Goal: Task Accomplishment & Management: Use online tool/utility

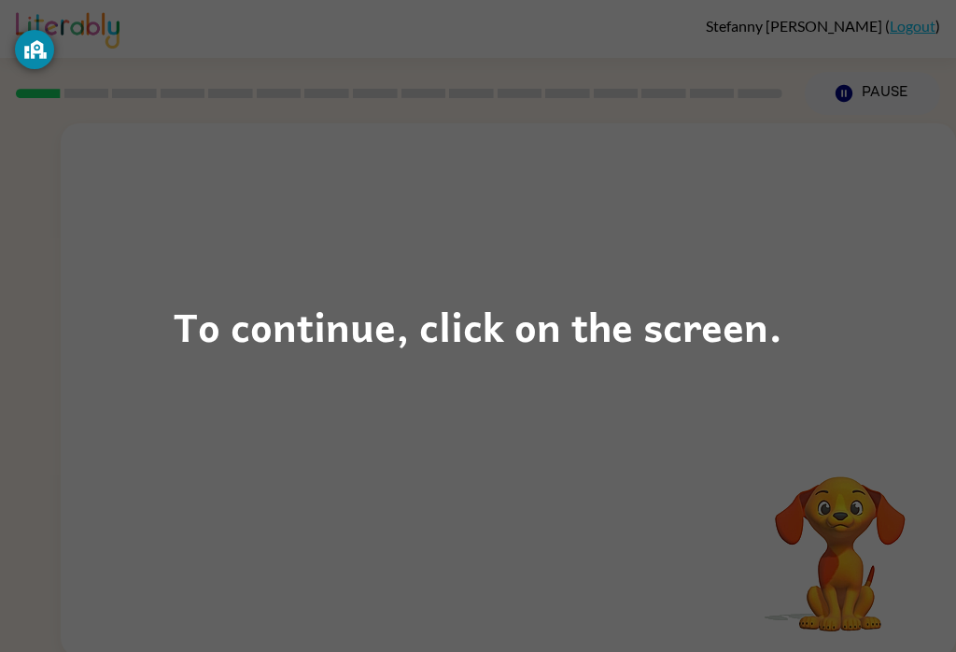
click at [611, 331] on div "To continue, click on the screen." at bounding box center [478, 325] width 609 height 63
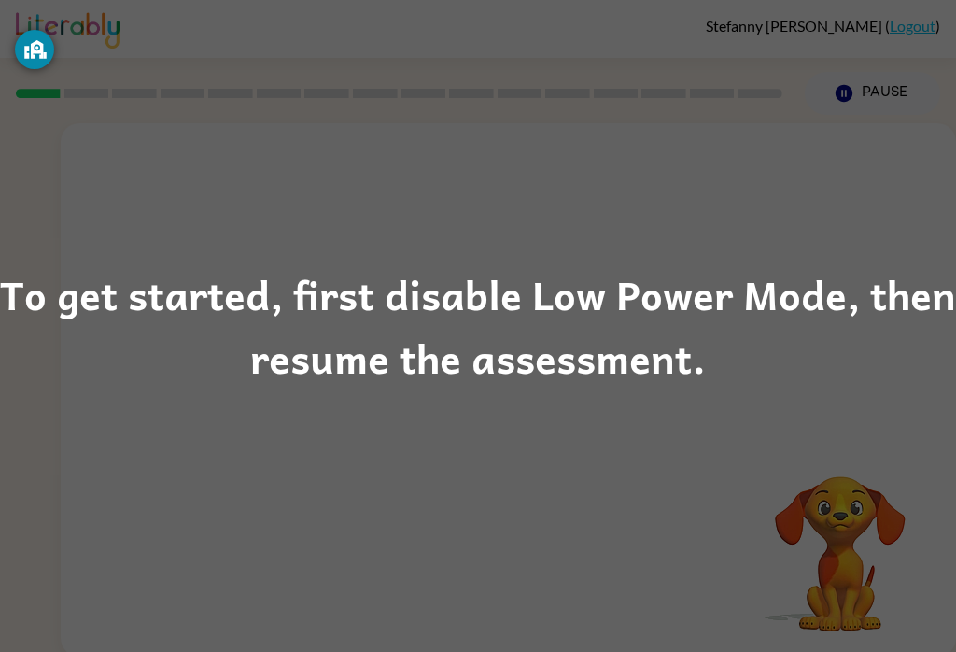
click at [721, 313] on div "To get started, first disable Low Power Mode, then resume the assessment." at bounding box center [478, 325] width 956 height 127
click at [746, 300] on div "To get started, first disable Low Power Mode, then resume the assessment." at bounding box center [478, 325] width 956 height 127
click at [745, 299] on div "To get started, first disable Low Power Mode, then resume the assessment." at bounding box center [478, 325] width 956 height 127
click at [654, 348] on div "To get started, first disable Low Power Mode, then resume the assessment." at bounding box center [478, 325] width 956 height 127
click at [653, 347] on div "To get started, first disable Low Power Mode, then resume the assessment." at bounding box center [478, 325] width 956 height 127
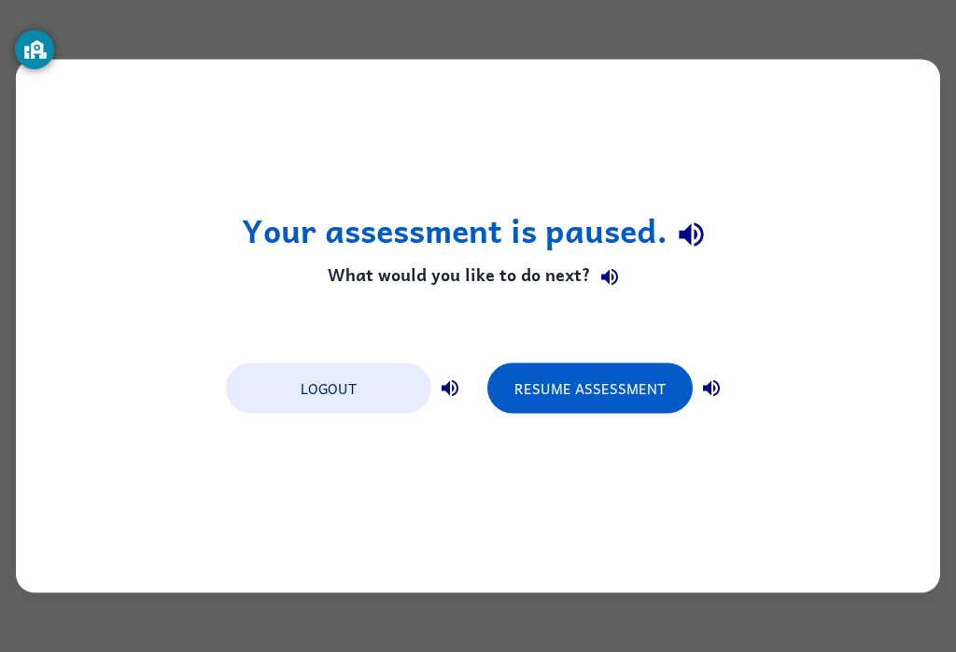
click at [662, 395] on button "Resume Assessment" at bounding box center [589, 388] width 205 height 50
click at [644, 396] on button "Resume Assessment" at bounding box center [589, 388] width 205 height 50
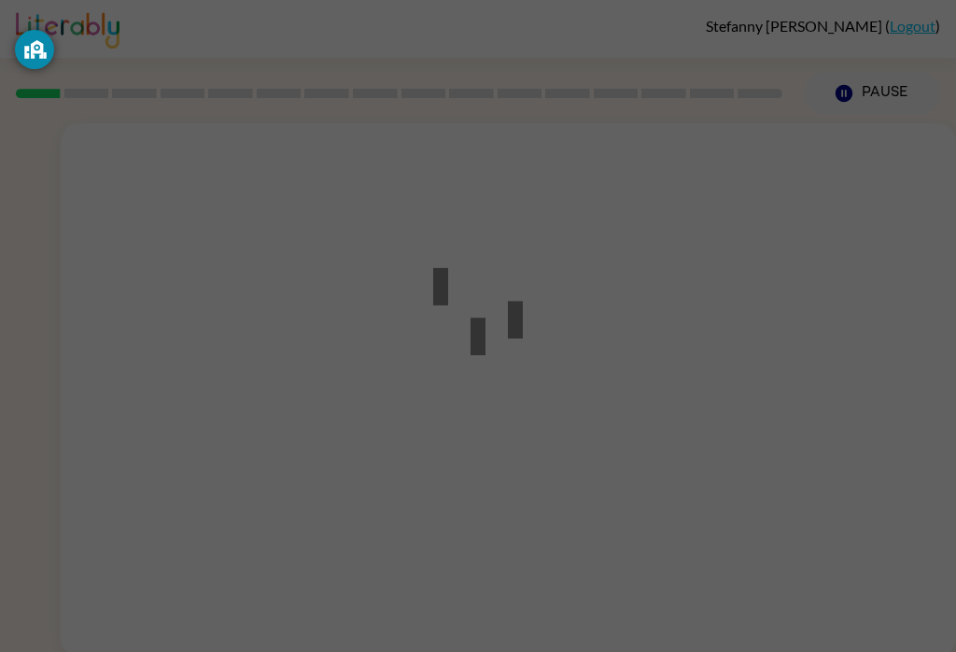
click at [648, 387] on div at bounding box center [478, 326] width 956 height 652
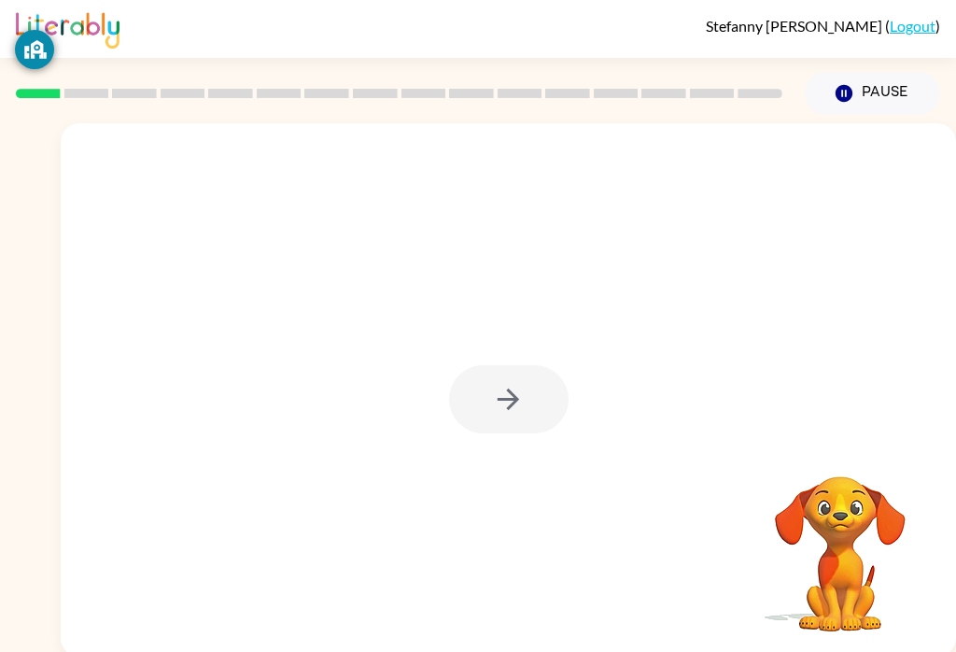
click at [506, 387] on div at bounding box center [509, 399] width 120 height 68
click at [486, 375] on div at bounding box center [509, 399] width 120 height 68
click at [515, 379] on div at bounding box center [509, 399] width 120 height 68
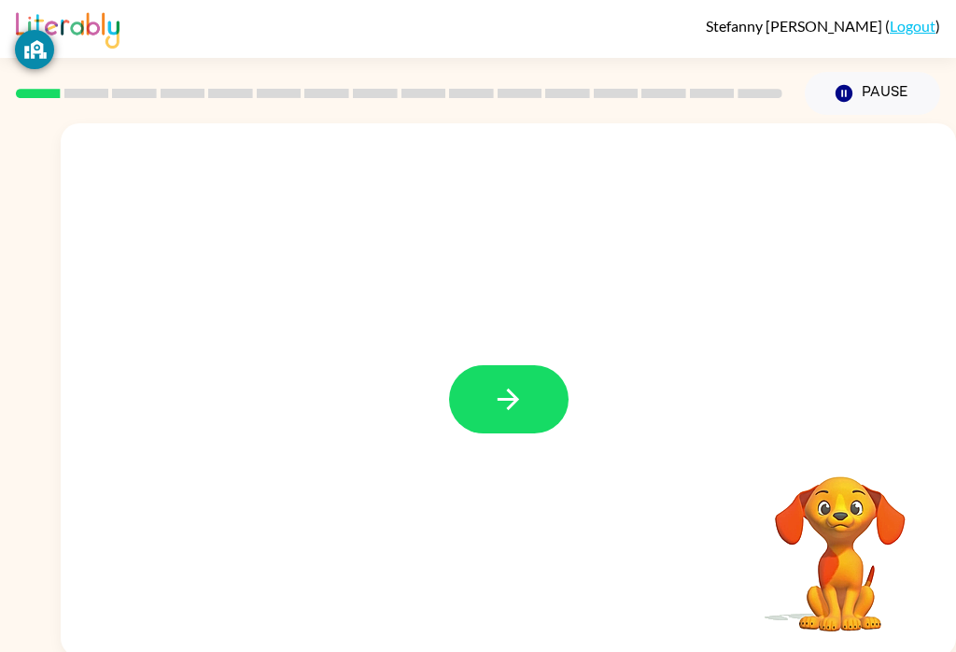
click at [501, 376] on button "button" at bounding box center [509, 399] width 120 height 68
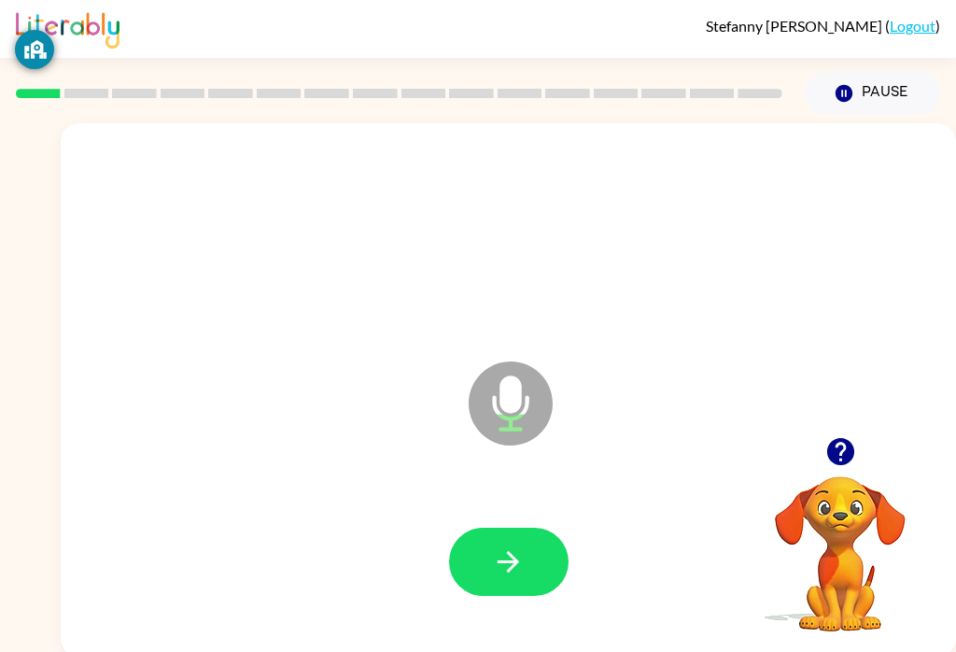
click at [517, 540] on button "button" at bounding box center [509, 562] width 120 height 68
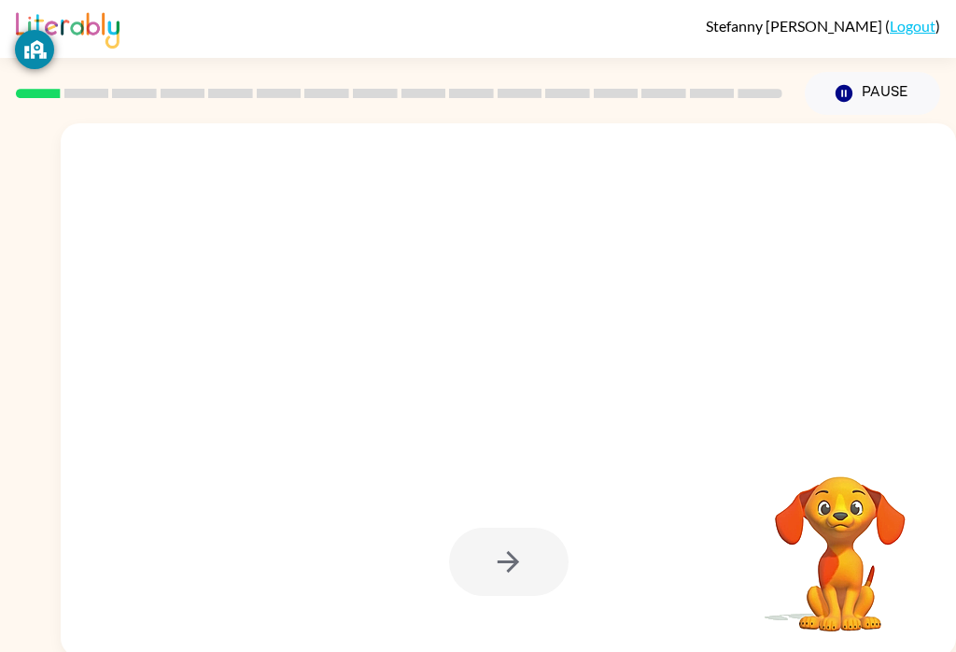
click at [483, 547] on div at bounding box center [509, 562] width 120 height 68
click at [517, 544] on div at bounding box center [509, 562] width 120 height 68
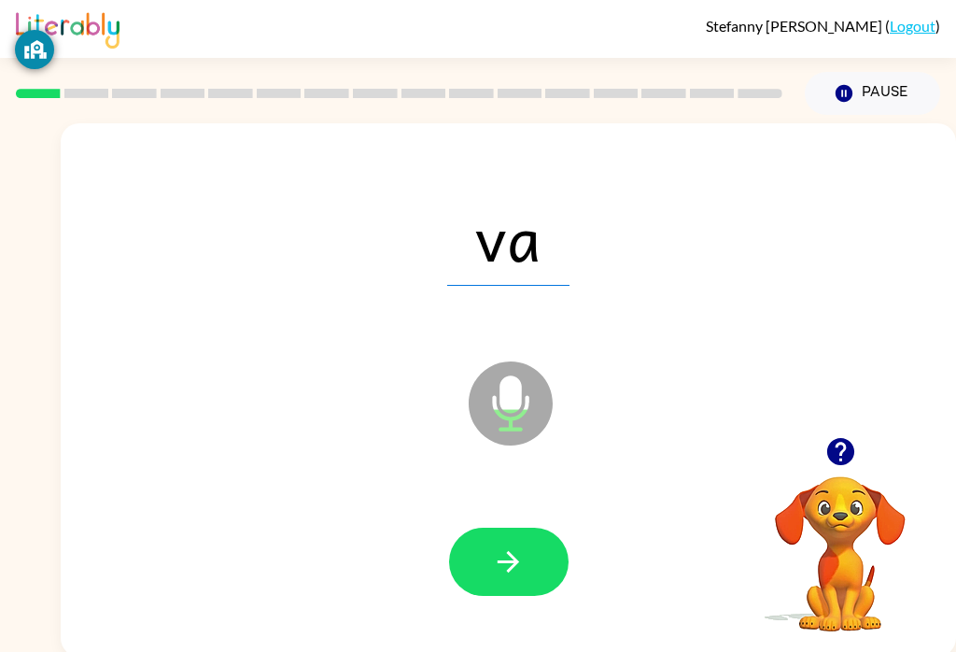
click at [510, 582] on button "button" at bounding box center [509, 562] width 120 height 68
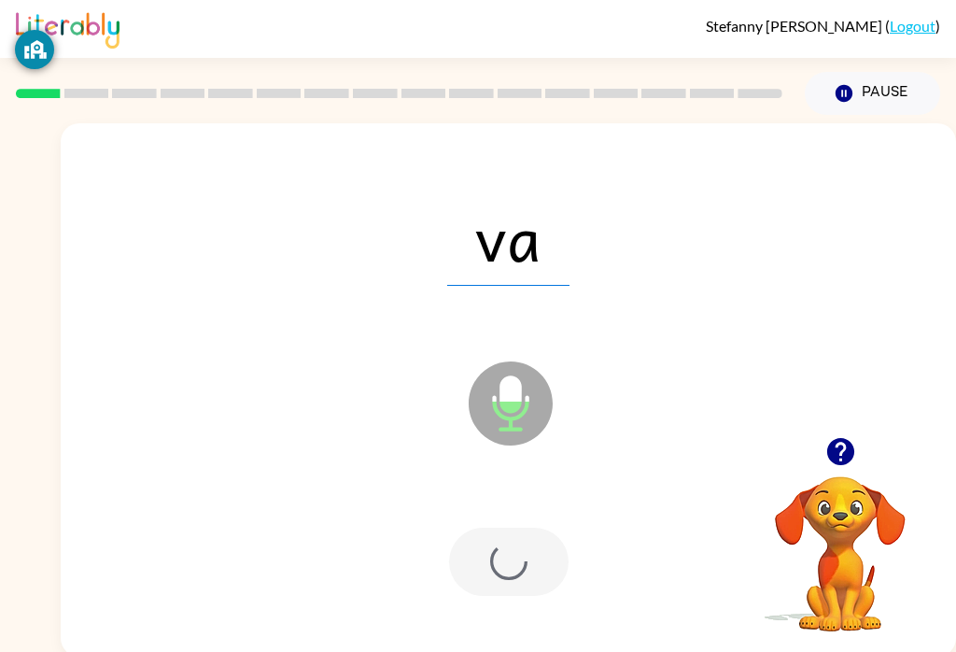
click at [518, 577] on div at bounding box center [509, 562] width 120 height 68
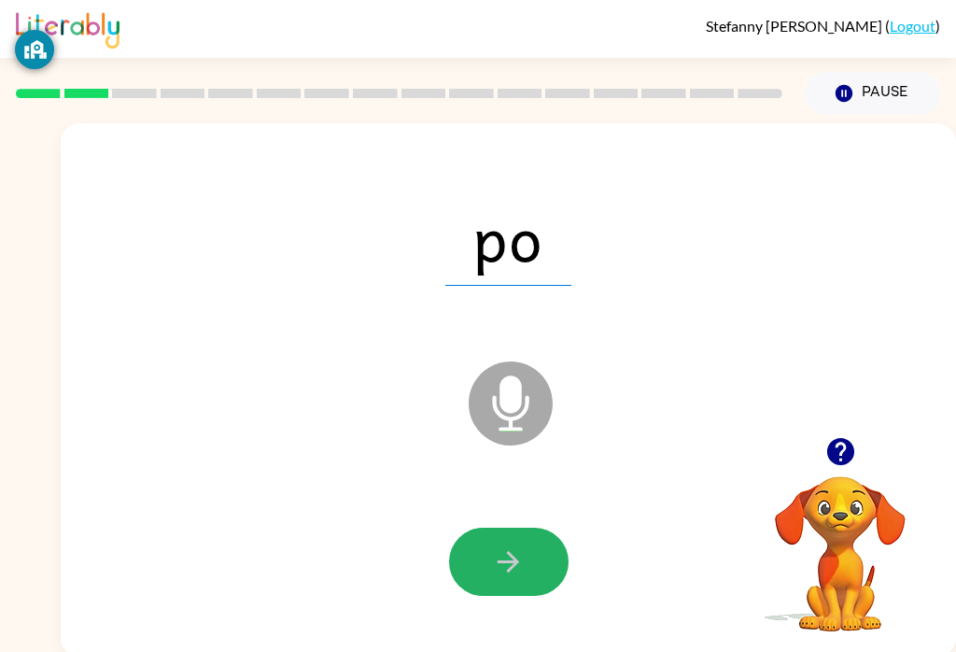
click at [465, 541] on button "button" at bounding box center [509, 562] width 120 height 68
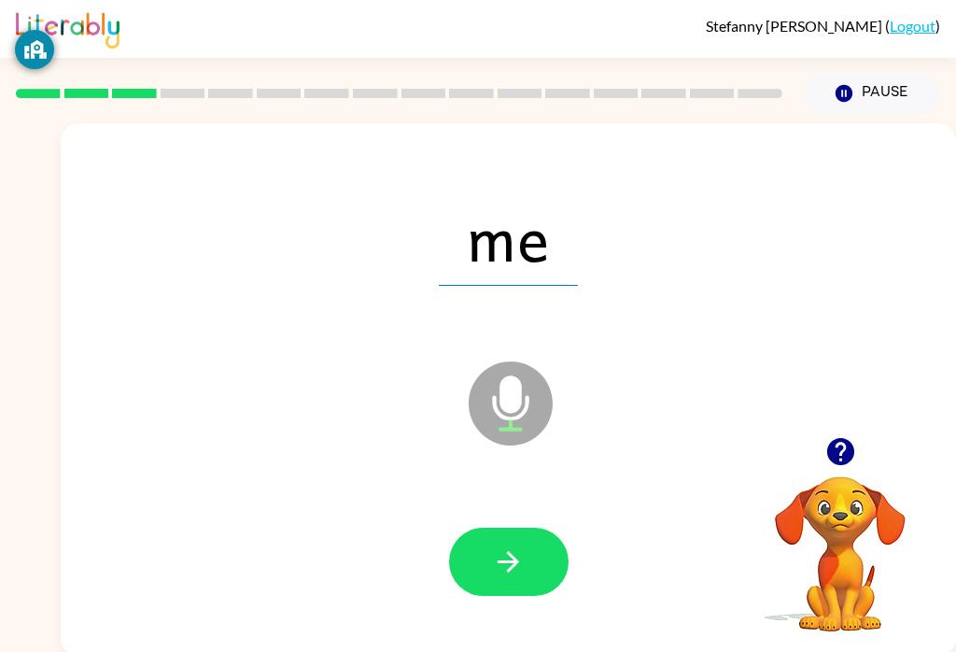
click at [528, 551] on button "button" at bounding box center [509, 562] width 120 height 68
click at [494, 562] on icon "button" at bounding box center [508, 561] width 33 height 33
click at [493, 561] on icon "button" at bounding box center [508, 561] width 33 height 33
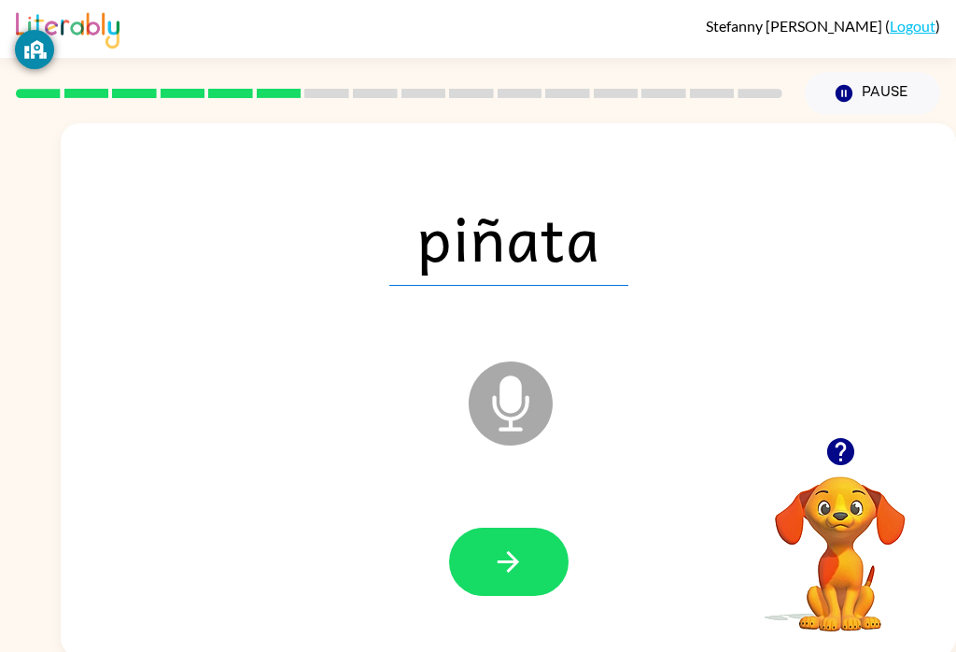
click at [505, 556] on icon "button" at bounding box center [508, 561] width 33 height 33
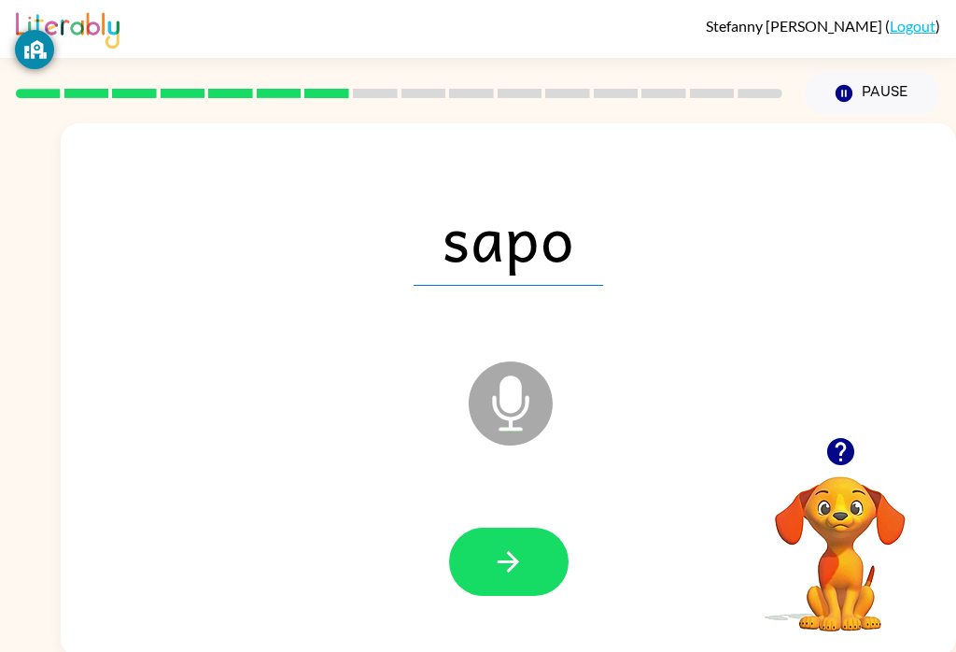
click at [509, 565] on icon "button" at bounding box center [508, 561] width 33 height 33
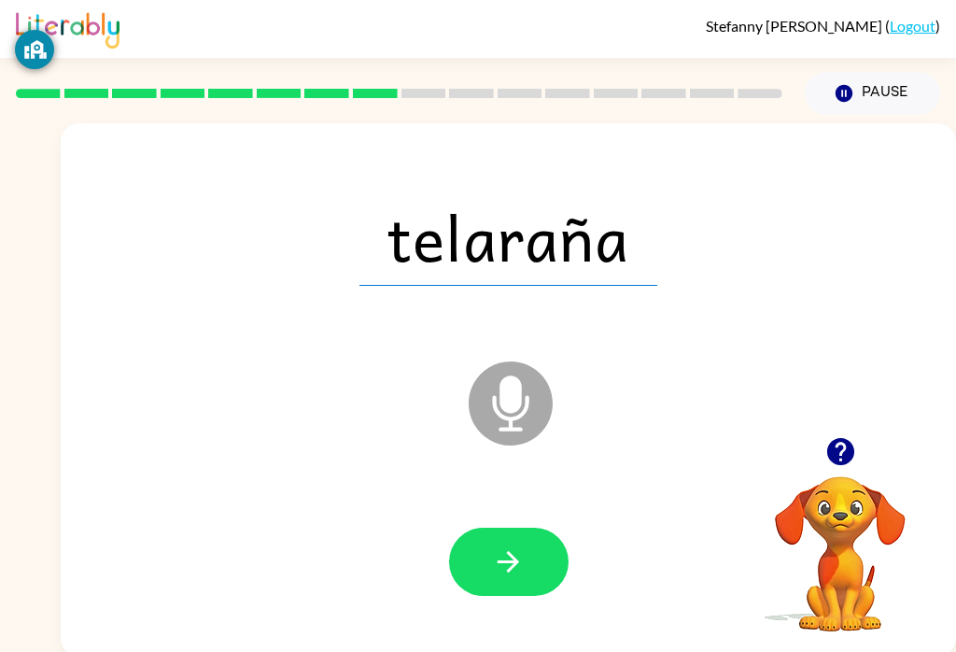
click at [490, 571] on button "button" at bounding box center [509, 562] width 120 height 68
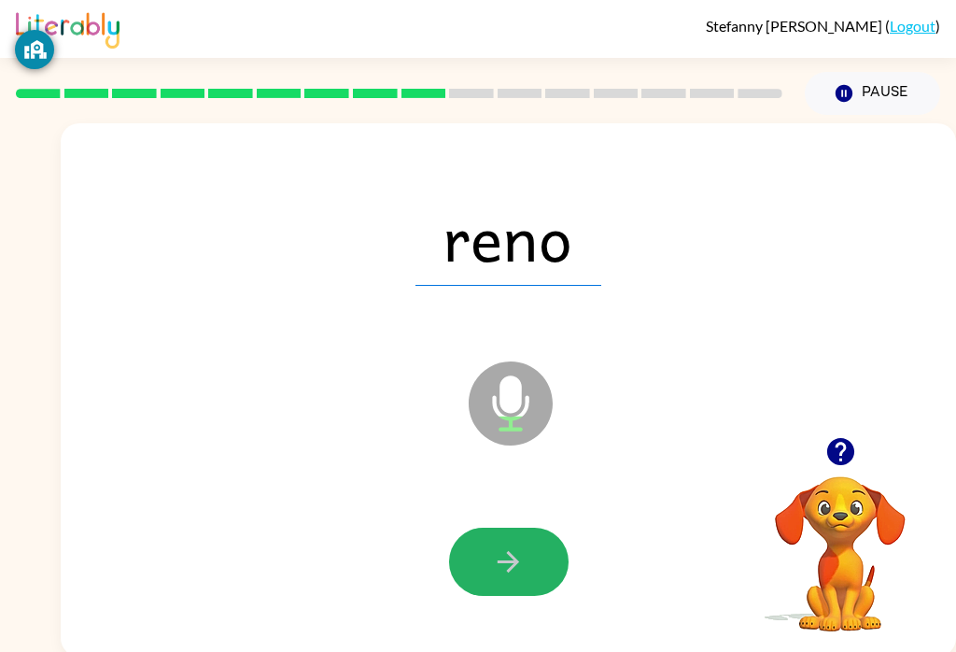
click at [503, 569] on icon "button" at bounding box center [508, 561] width 33 height 33
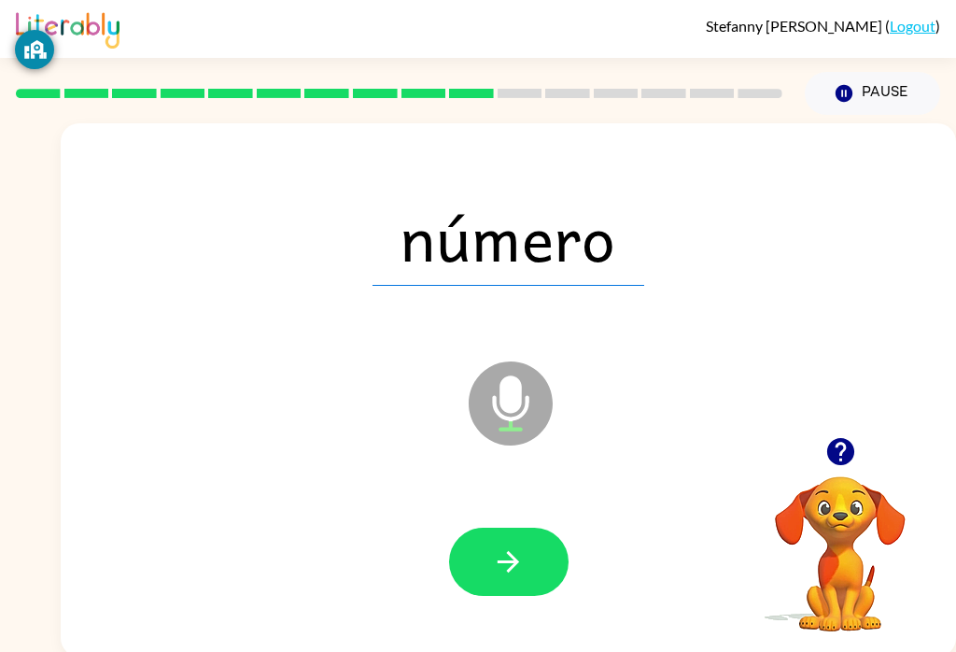
click at [501, 577] on icon "button" at bounding box center [508, 561] width 33 height 33
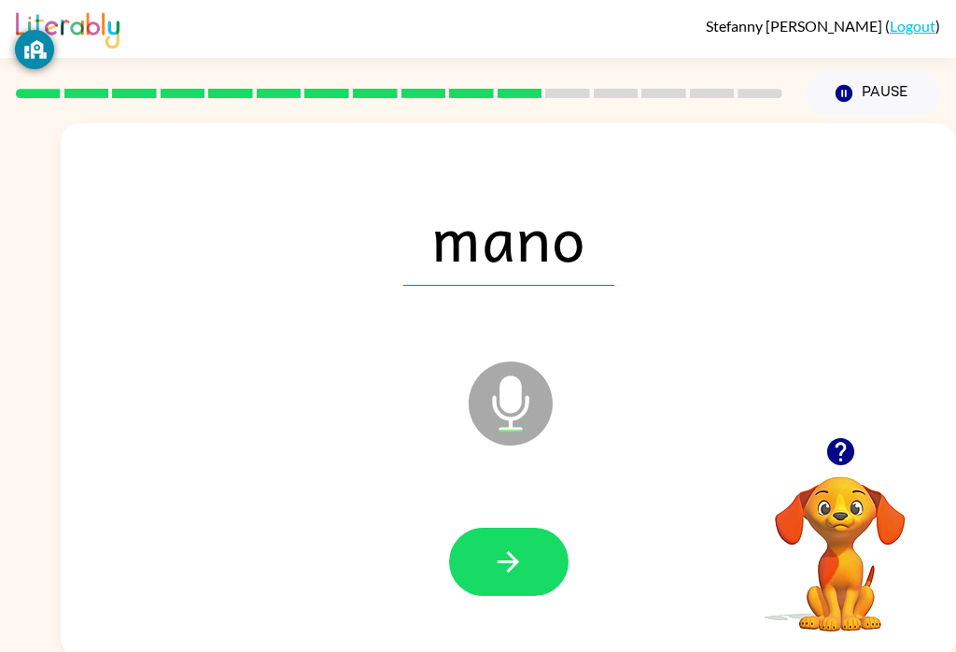
click at [495, 580] on button "button" at bounding box center [509, 562] width 120 height 68
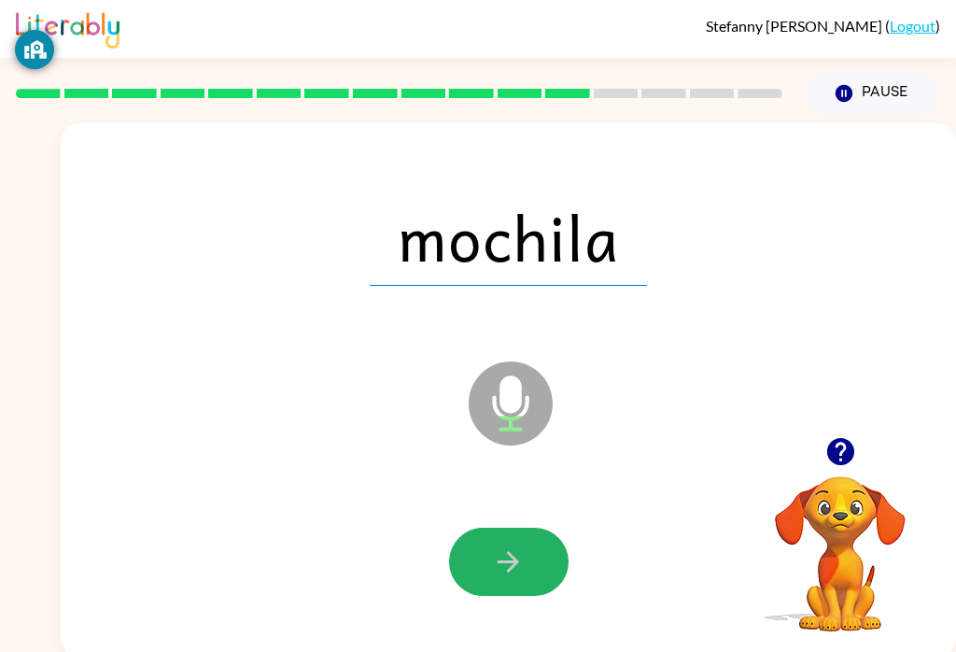
click at [485, 554] on button "button" at bounding box center [509, 562] width 120 height 68
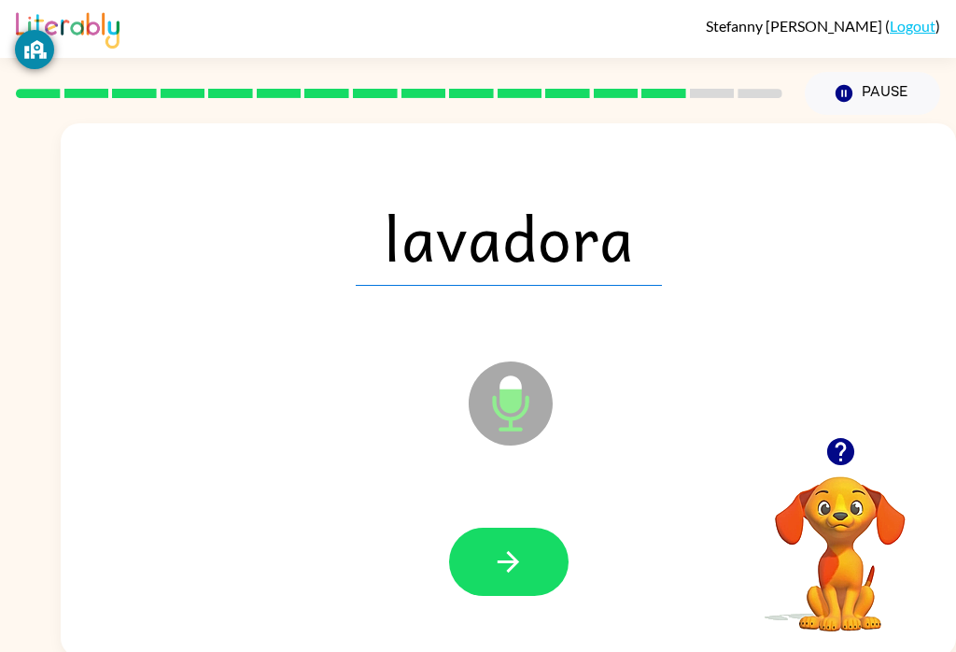
click at [540, 578] on button "button" at bounding box center [509, 562] width 120 height 68
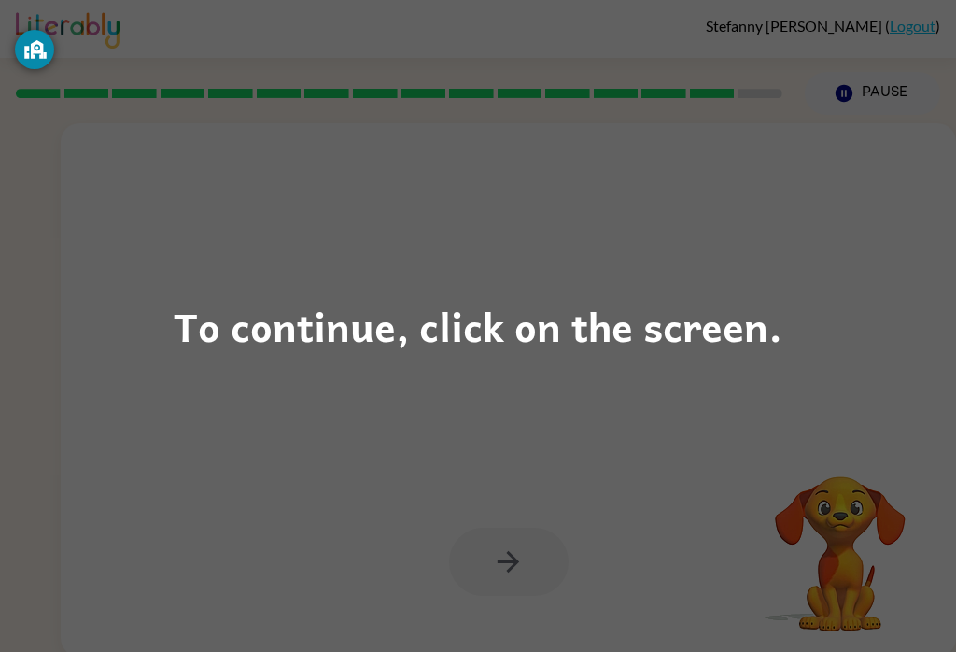
click at [523, 599] on div "To continue, click on the screen." at bounding box center [478, 326] width 956 height 652
click at [522, 599] on div at bounding box center [508, 562] width 858 height 153
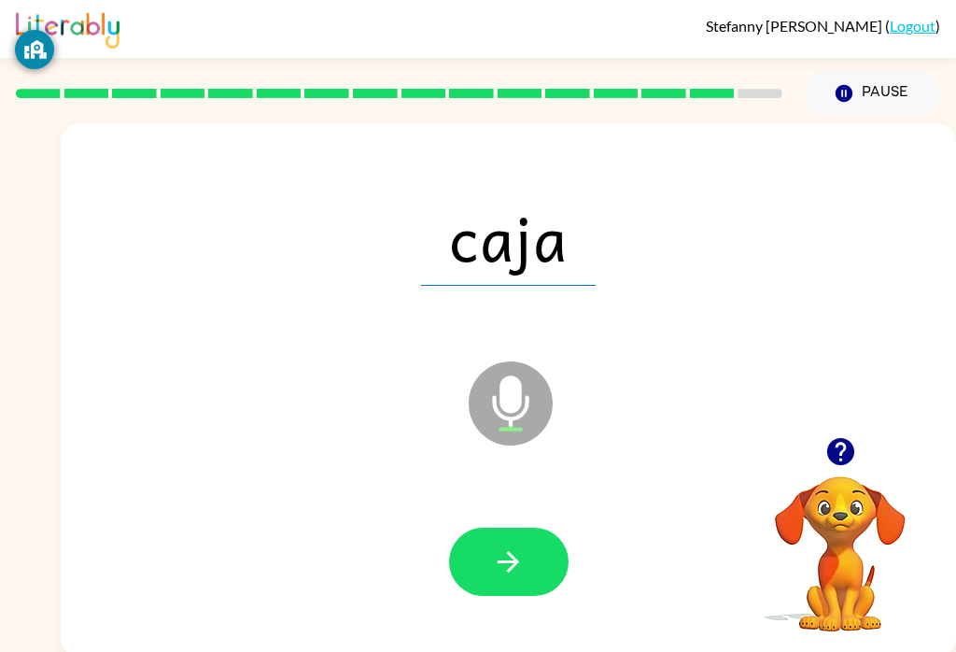
click at [494, 557] on icon "button" at bounding box center [508, 561] width 33 height 33
